Goal: Task Accomplishment & Management: Complete application form

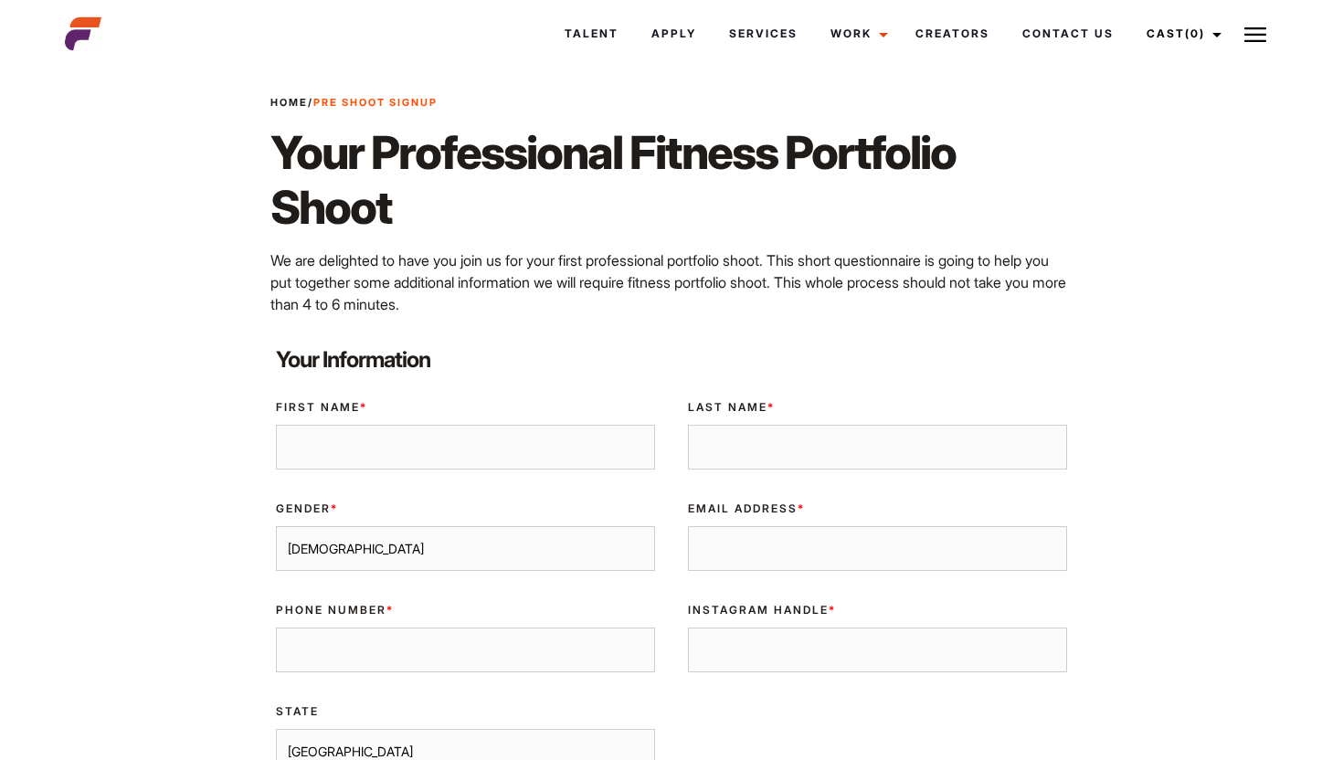
click at [534, 451] on input "First Name *" at bounding box center [465, 448] width 379 height 46
type input "[PERSON_NAME]"
click at [864, 445] on input "Last Name *" at bounding box center [877, 448] width 379 height 46
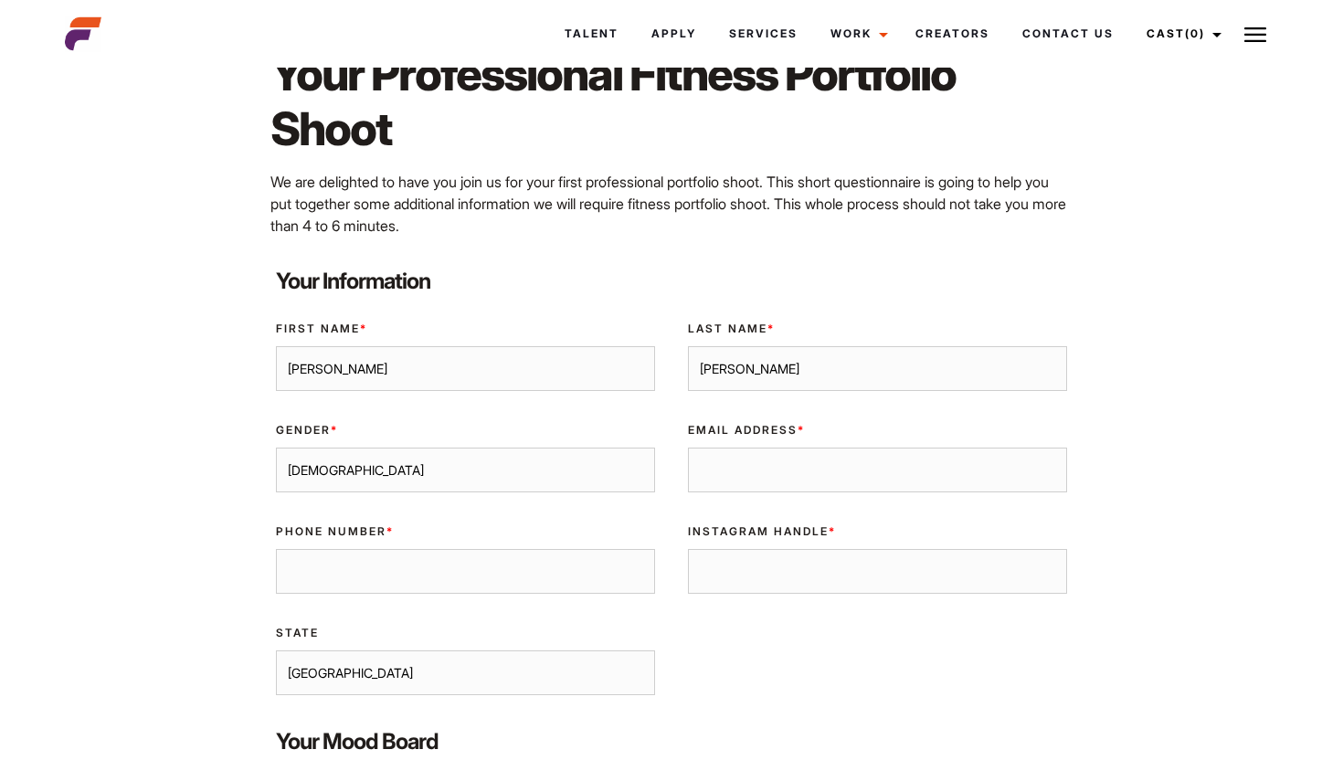
scroll to position [130, 0]
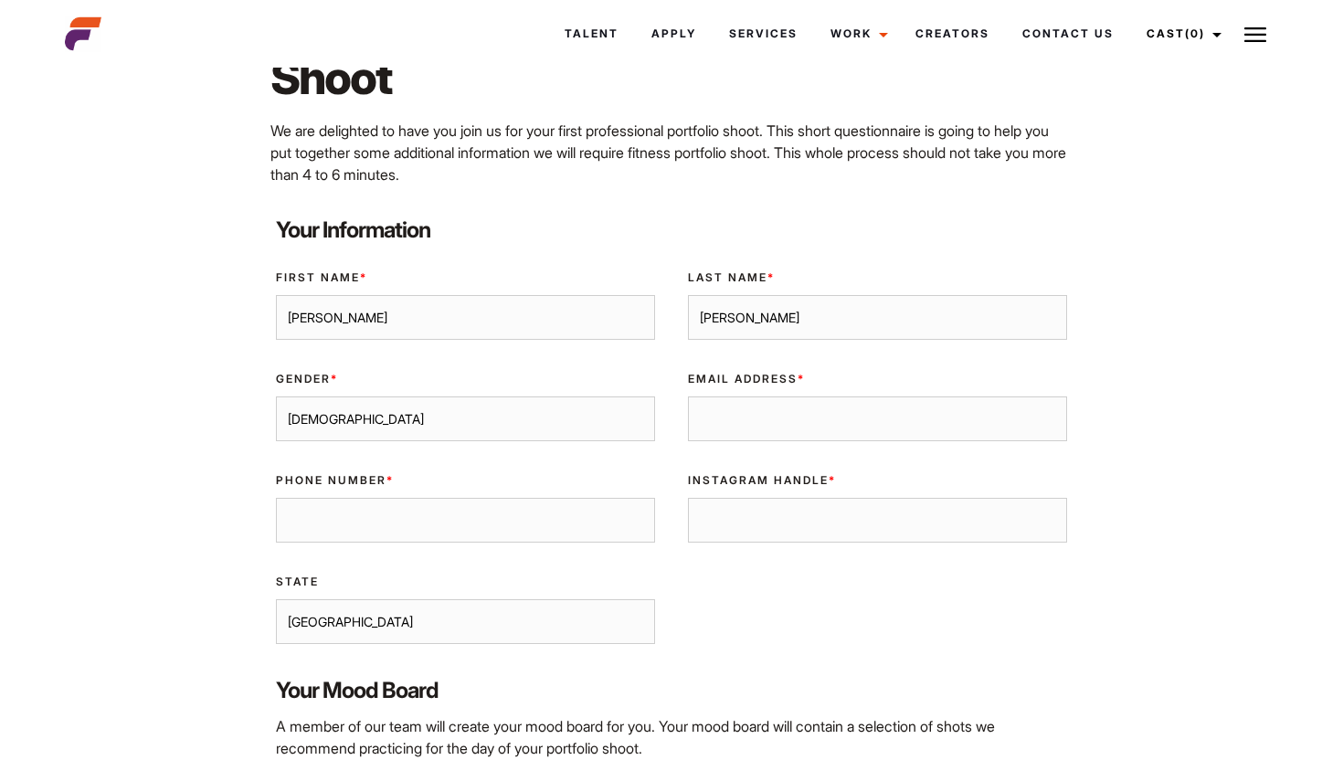
type input "yuen"
click at [575, 416] on select "Male Female" at bounding box center [465, 420] width 379 height 46
select select "female"
click at [276, 397] on select "Male Female" at bounding box center [465, 420] width 379 height 46
click at [741, 417] on input "Email Address *" at bounding box center [877, 420] width 379 height 46
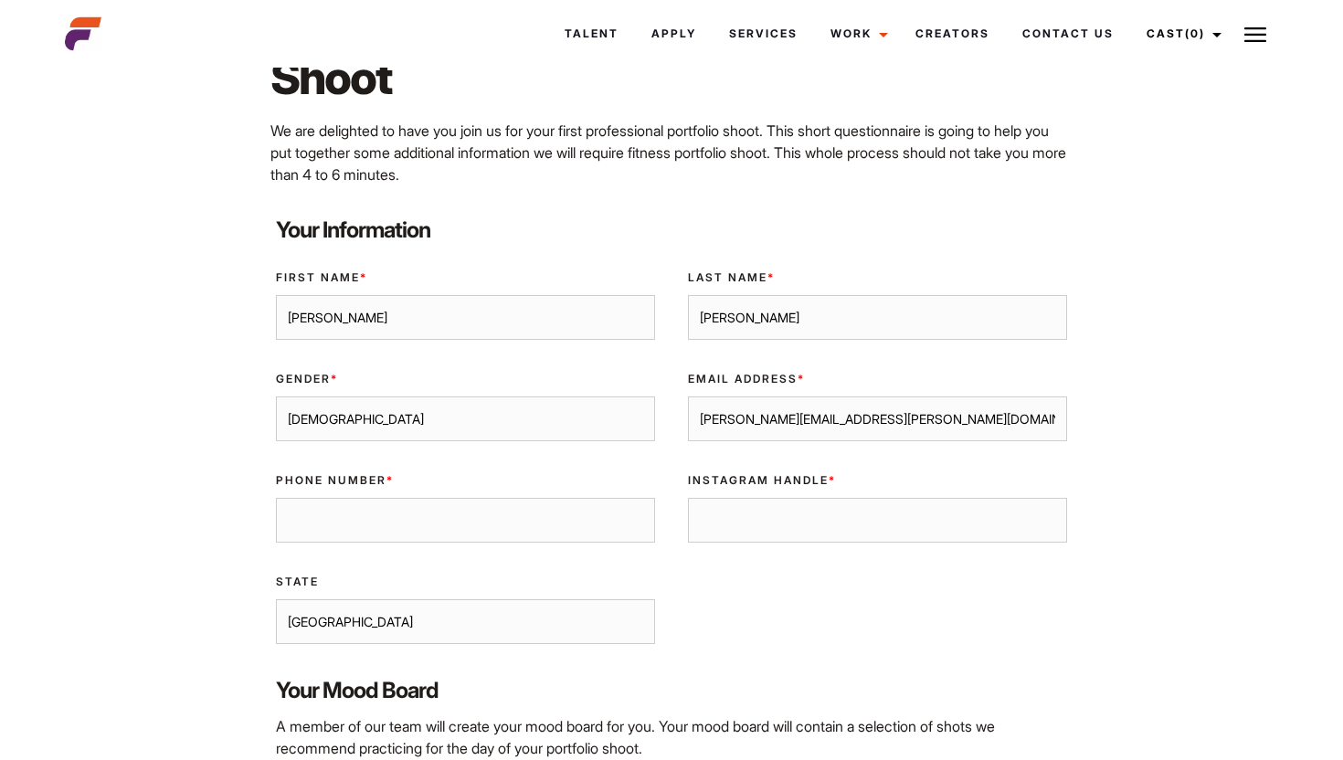
scroll to position [155, 0]
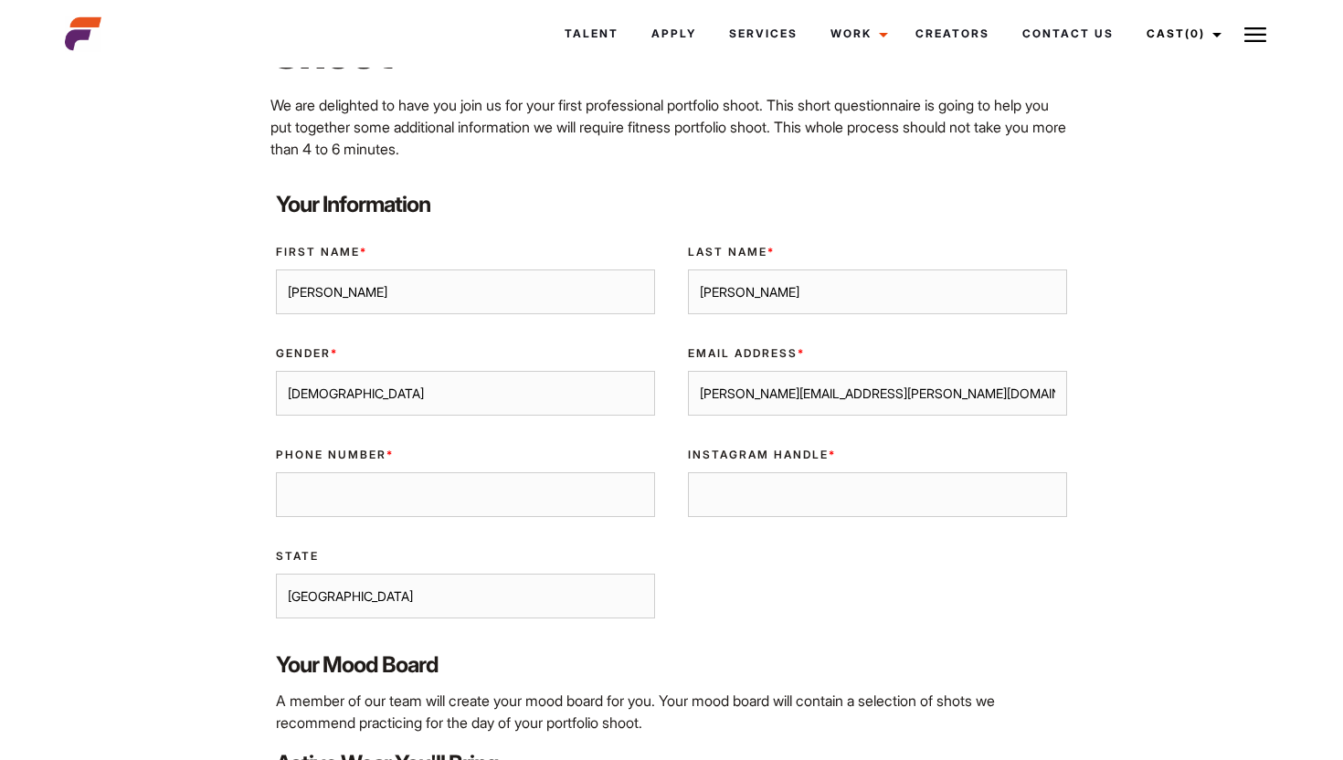
type input "patrina.yuen@gmail.com"
click at [591, 489] on input "Phone Number *" at bounding box center [465, 495] width 379 height 46
type input "0412873502"
click at [824, 494] on input "Instagram Handle *" at bounding box center [877, 495] width 379 height 46
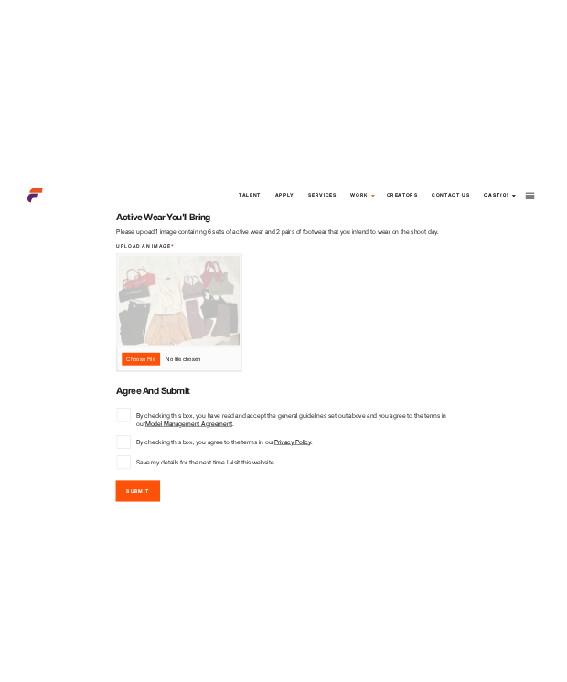
scroll to position [830, 0]
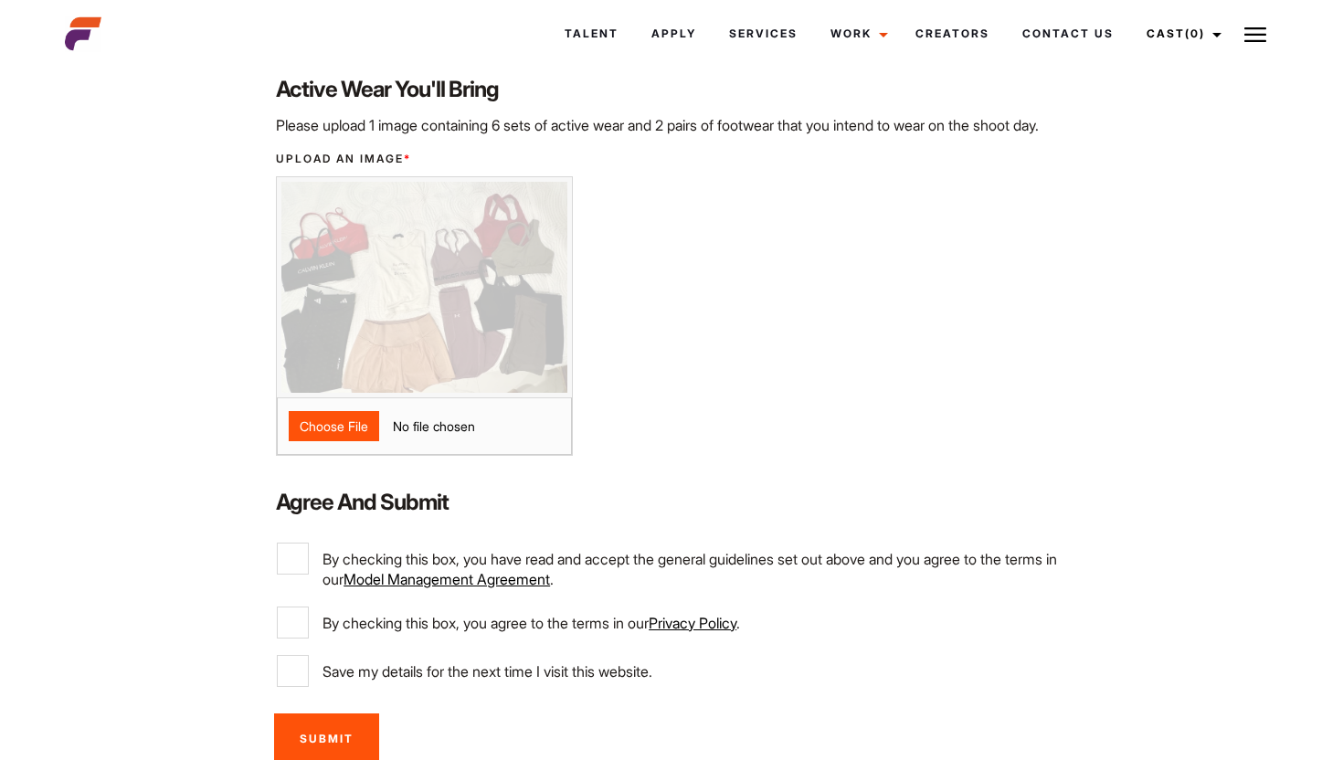
type input "byliora.yuen"
click at [351, 445] on input "file" at bounding box center [424, 426] width 295 height 58
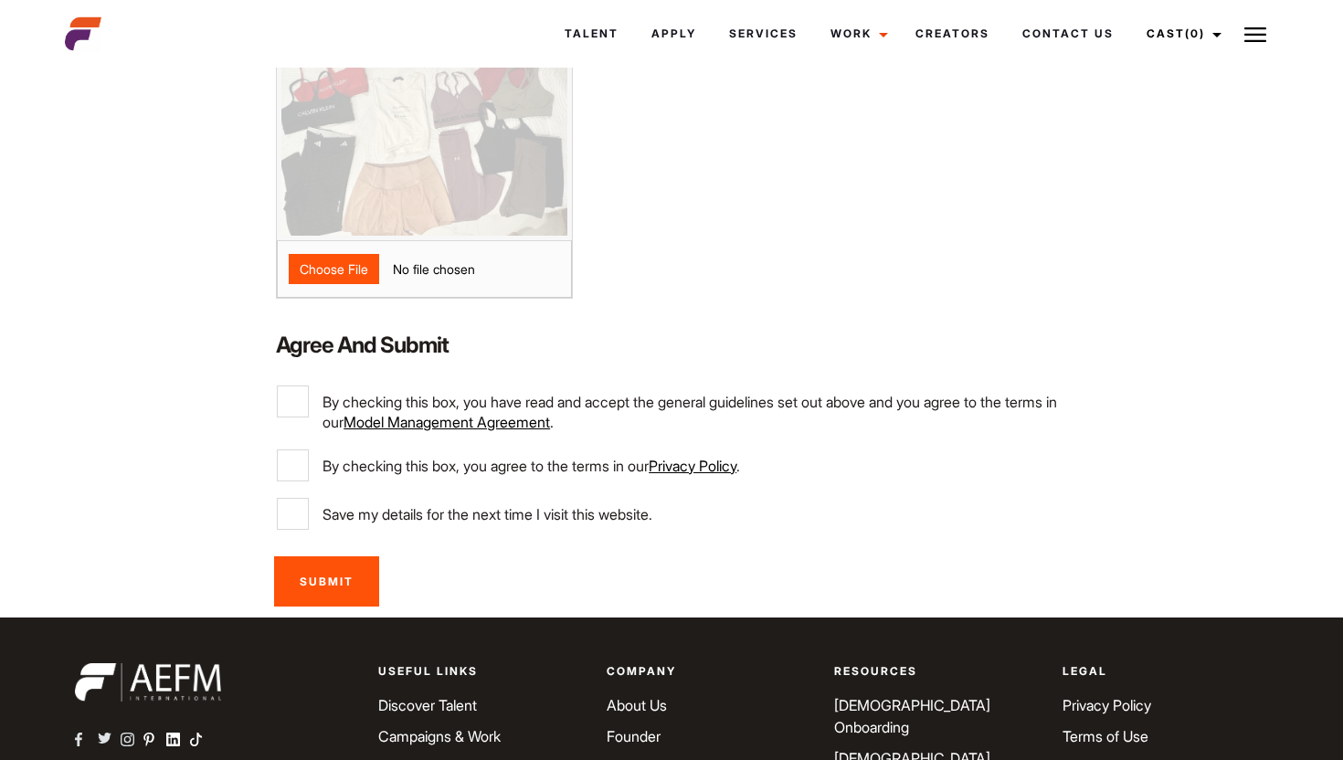
scroll to position [907, 0]
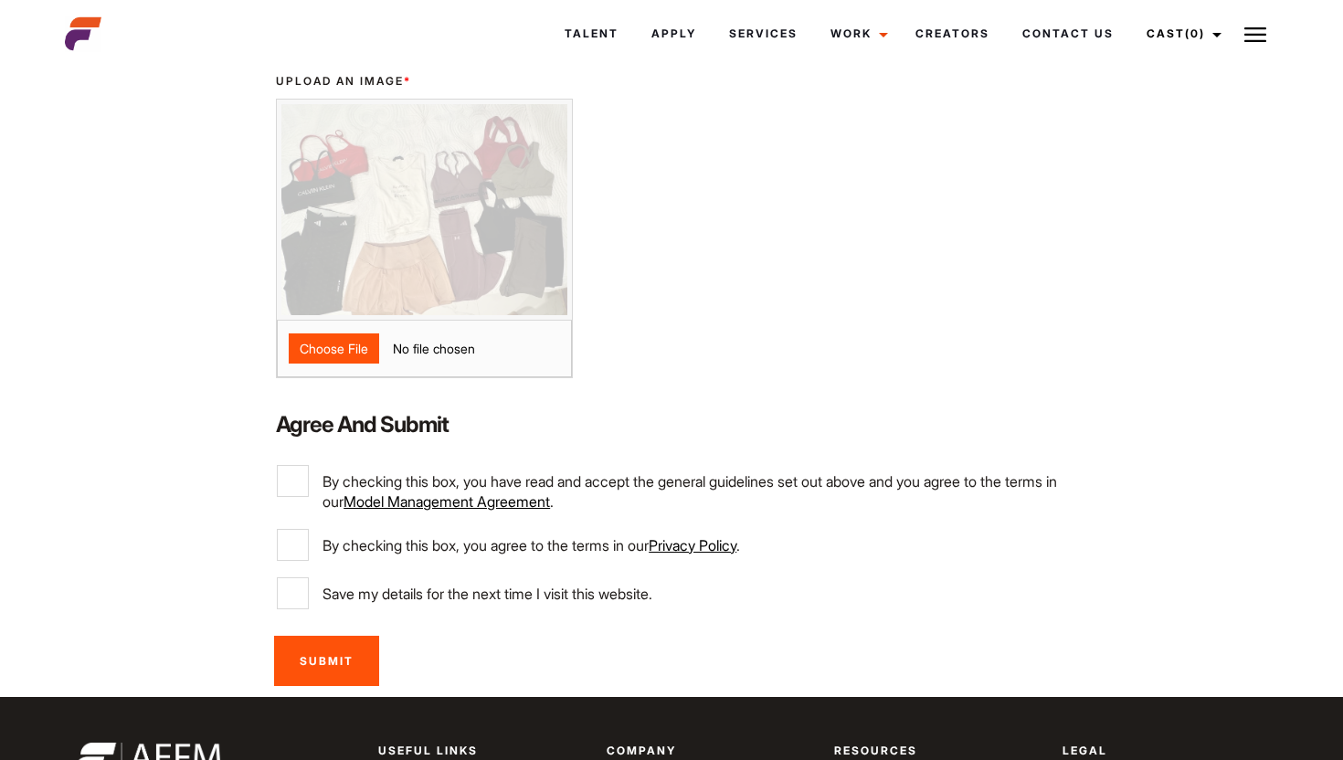
click at [321, 372] on input "file" at bounding box center [424, 349] width 295 height 58
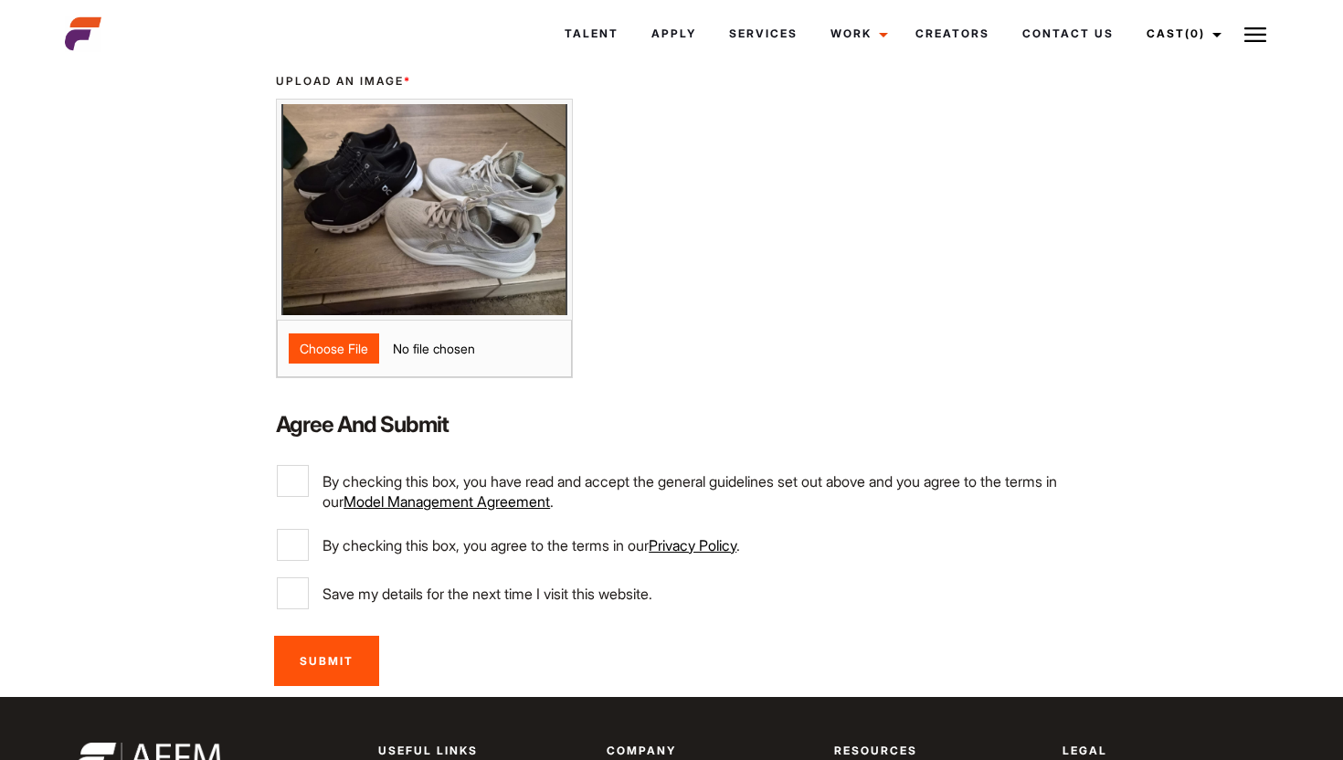
click at [359, 376] on input "file" at bounding box center [424, 349] width 295 height 58
type input "C:\fakepath\WhatsApp Image 2025-08-26 at 19.15.39.jpeg"
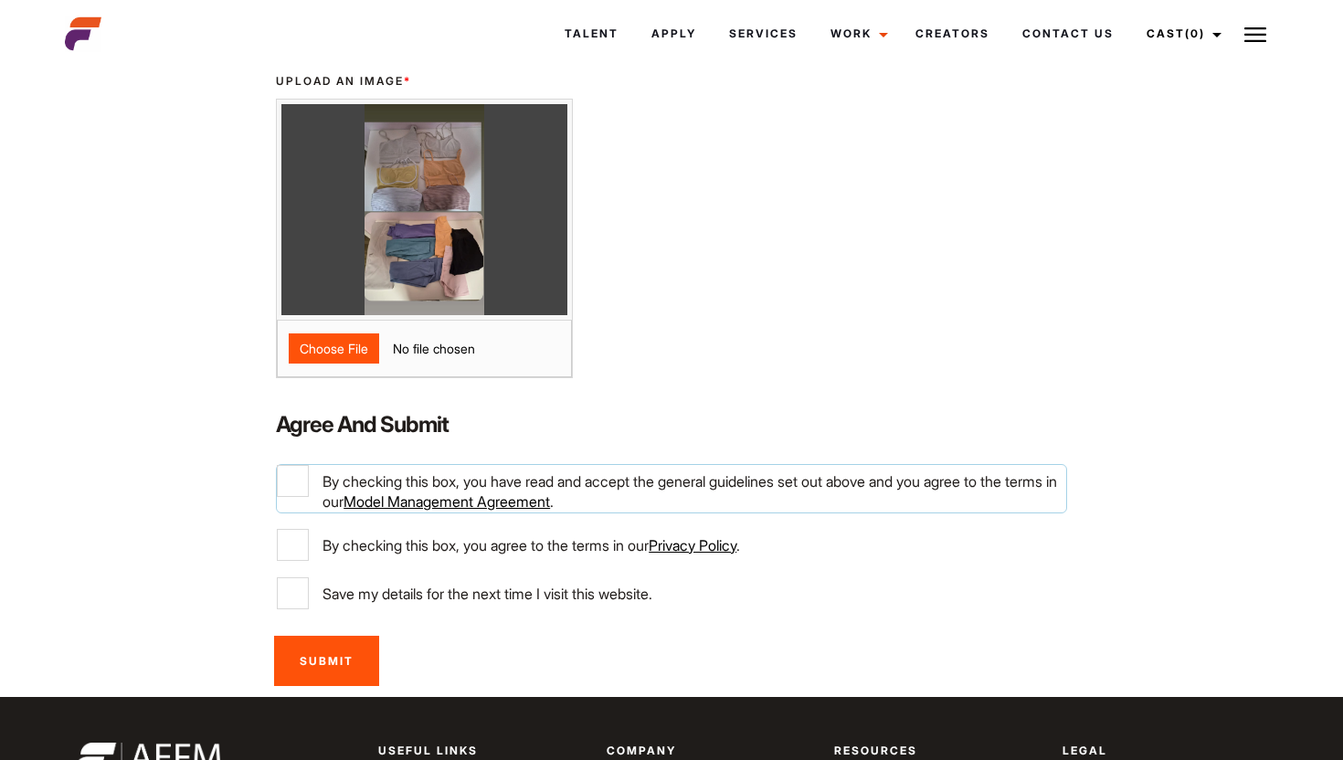
click at [293, 497] on input "By checking this box, you have read and accept the general guidelines set out a…" at bounding box center [293, 481] width 32 height 32
checkbox input "true"
click at [291, 561] on input "By checking this box, you agree to the terms in our Privacy Policy ." at bounding box center [293, 545] width 32 height 32
checkbox input "true"
click at [296, 609] on input "Save my details for the next time I visit this website." at bounding box center [293, 594] width 32 height 32
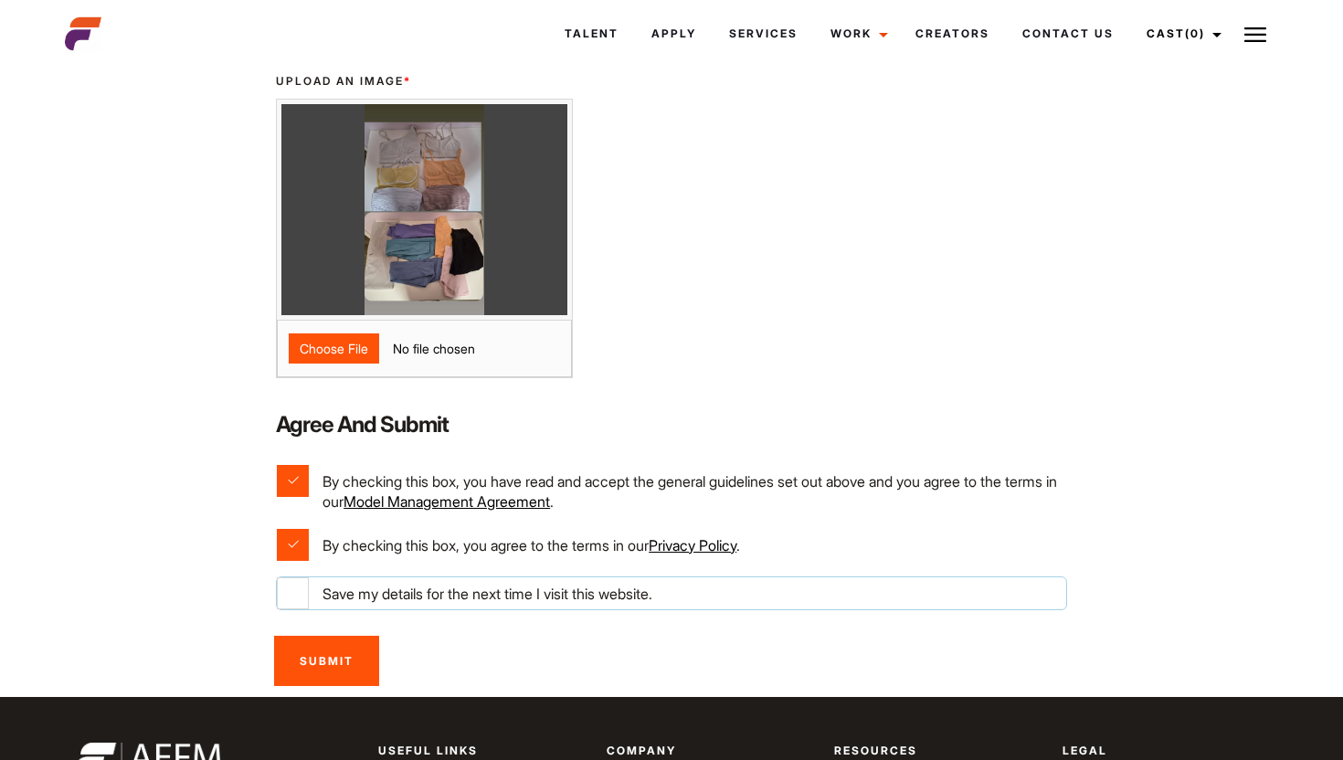
checkbox input "true"
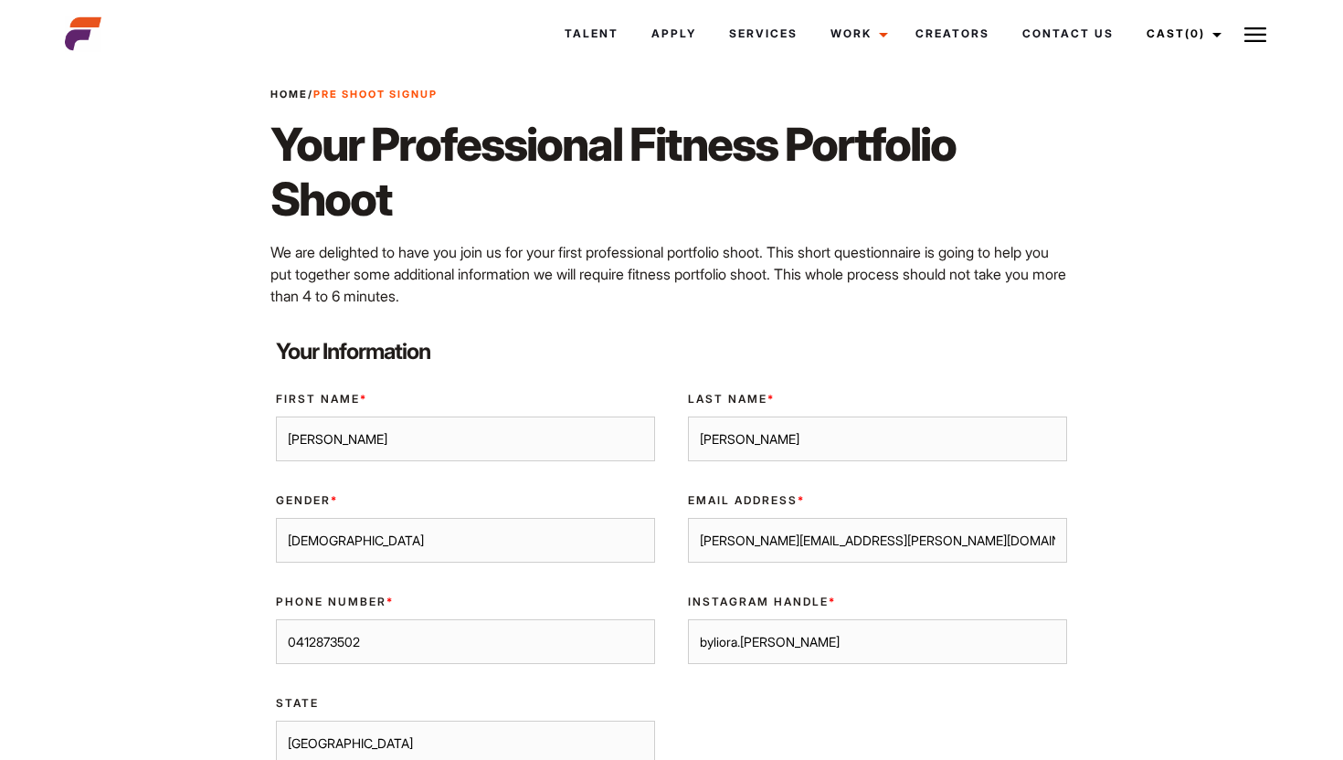
scroll to position [0, 0]
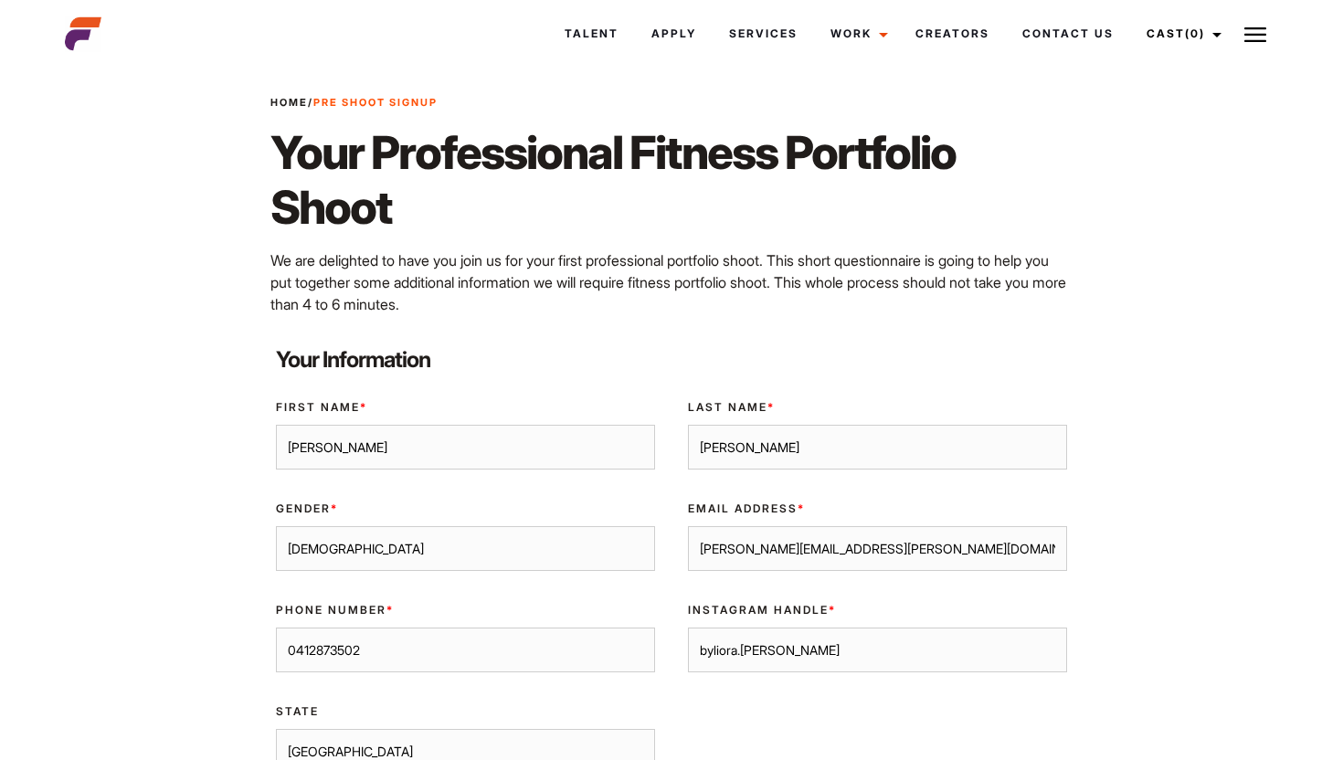
click at [368, 450] on input "patrina" at bounding box center [465, 448] width 379 height 46
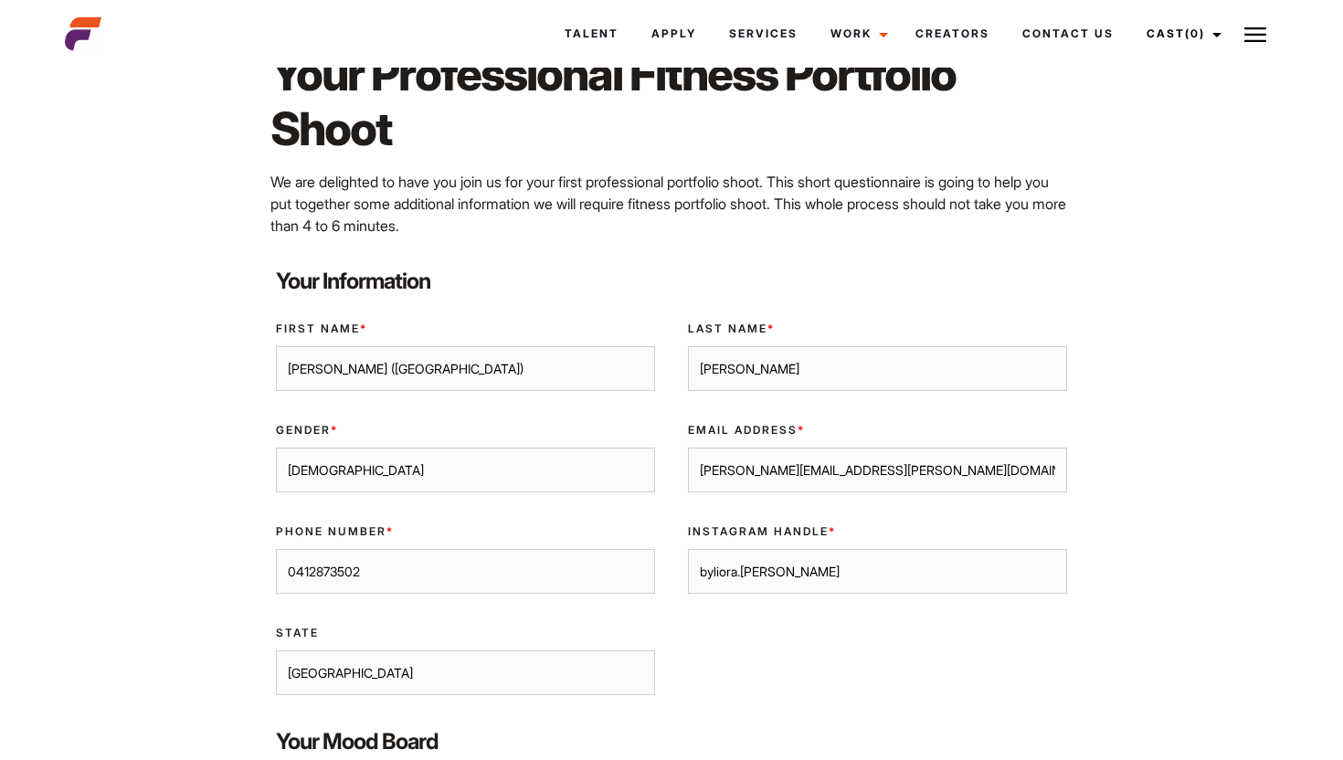
scroll to position [90, 0]
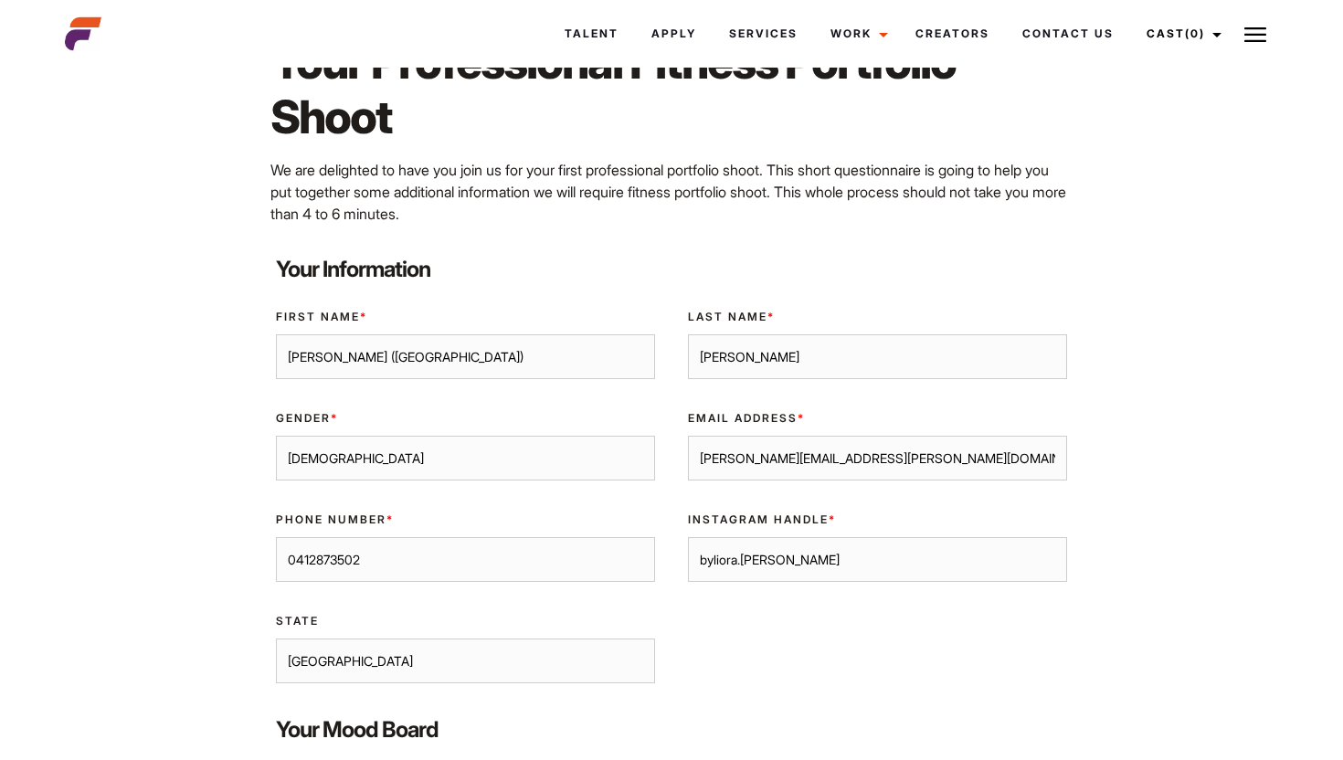
type input "patrina (Liora)"
click at [885, 459] on input "patrina.yuen@gmail.com" at bounding box center [877, 459] width 379 height 46
type input "[PERSON_NAME][EMAIL_ADDRESS][URL][PERSON_NAME][DOMAIN_NAME] [EMAIL_ADDRESS][DOM…"
click at [803, 560] on input "byliora.yuen" at bounding box center [877, 560] width 379 height 46
click at [702, 559] on input "byliora.yuen" at bounding box center [877, 560] width 379 height 46
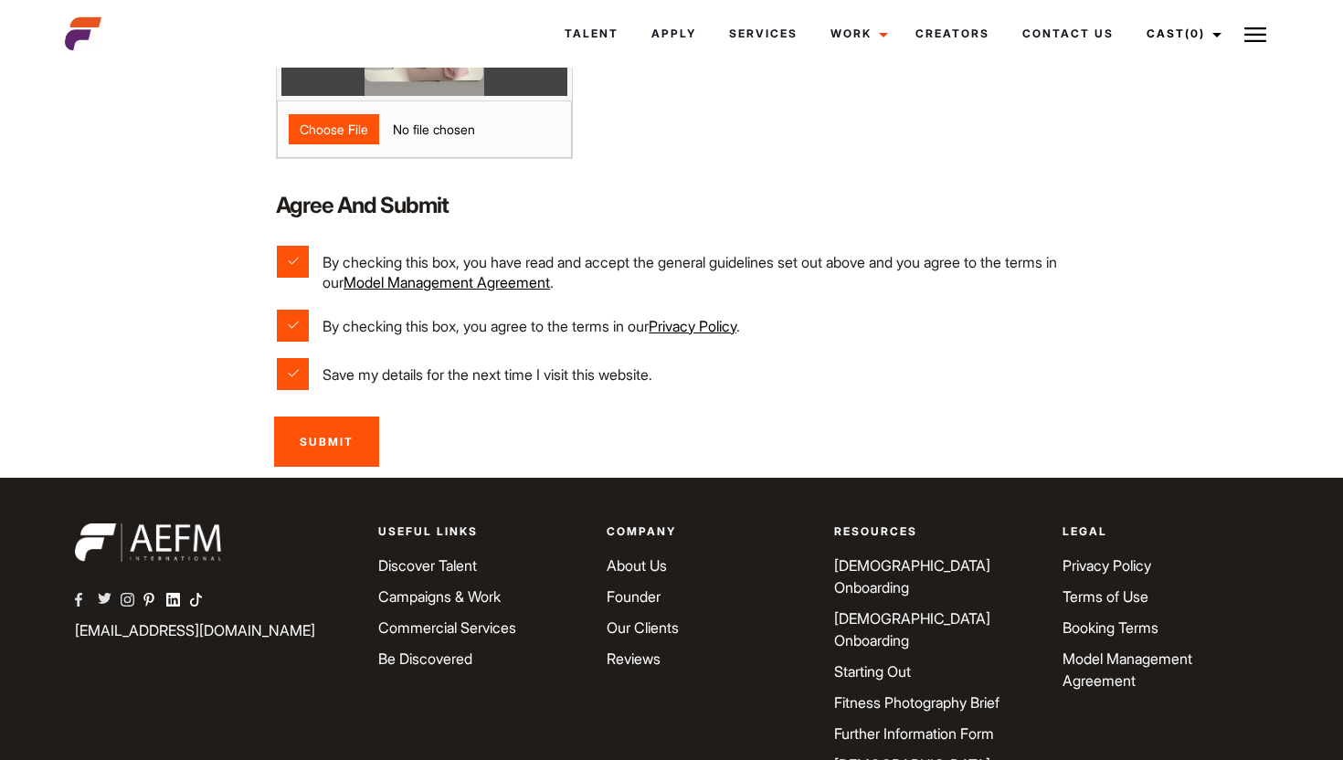
scroll to position [1134, 0]
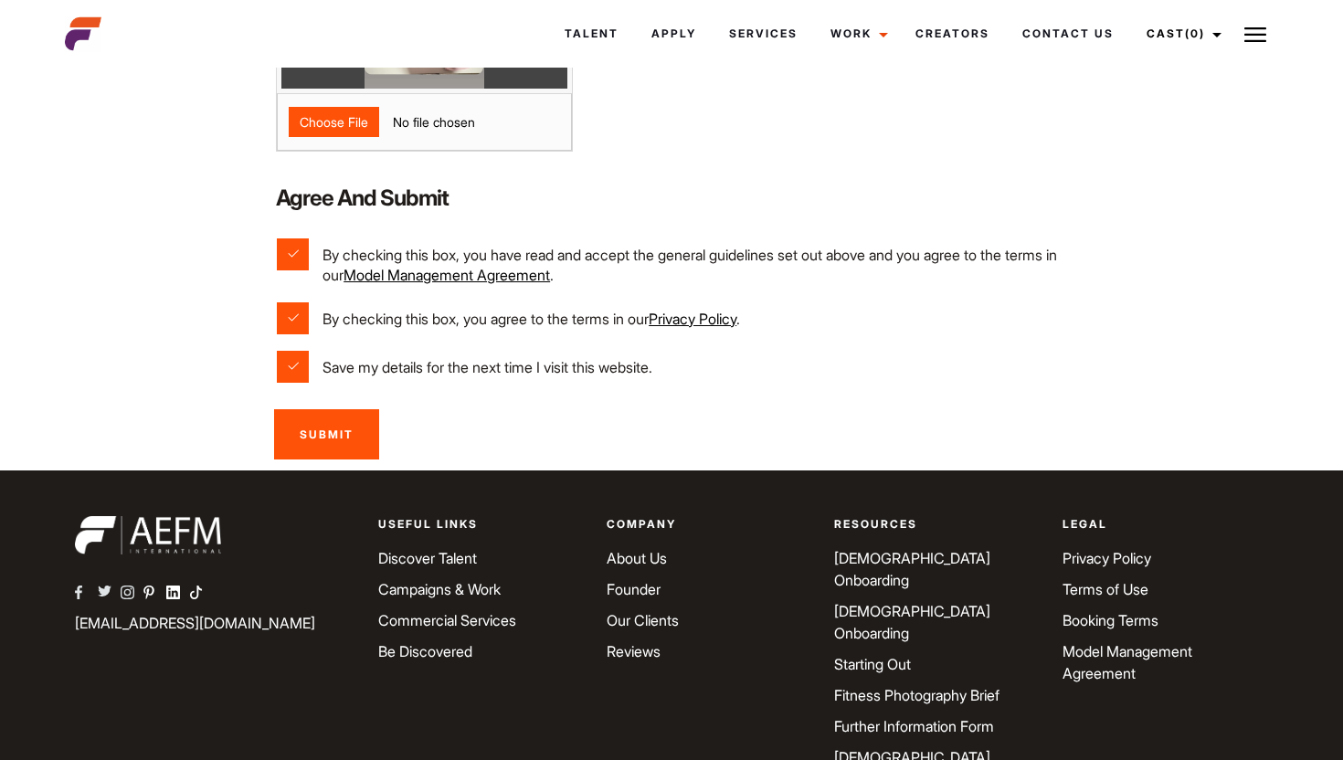
type input "patrin_trina/ byliora.yuen"
click at [334, 456] on input "Submit" at bounding box center [326, 434] width 105 height 50
